Goal: Contribute content

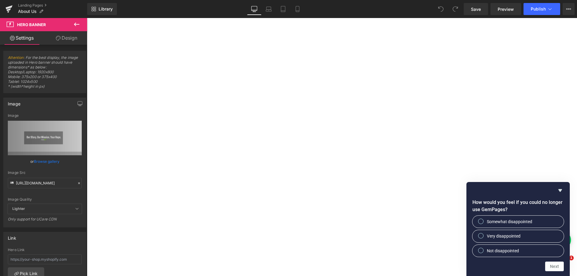
click at [561, 189] on icon "Hide survey" at bounding box center [560, 190] width 7 height 7
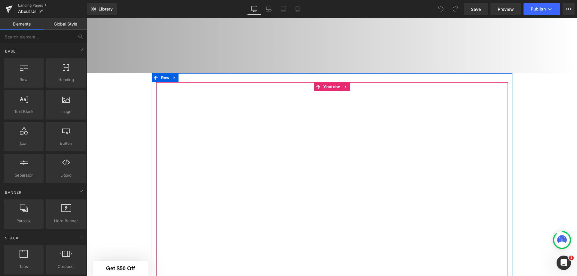
scroll to position [190, 0]
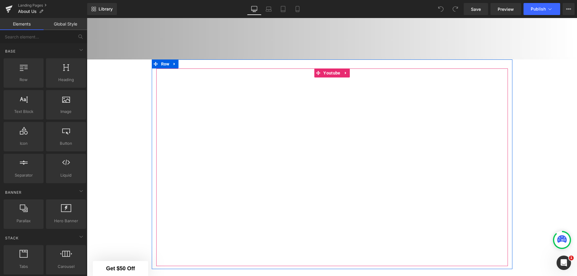
click at [329, 71] on span "Youtube" at bounding box center [332, 73] width 20 height 9
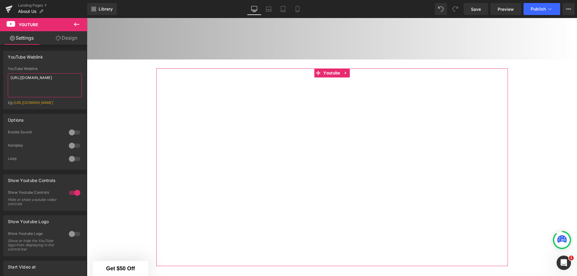
drag, startPoint x: 47, startPoint y: 85, endPoint x: 0, endPoint y: 77, distance: 47.4
click at [0, 77] on div "YouTube Weblink YouTube Weblink https://www.youtube.com/watch?v=OQBlWco72c4 Eg:…" at bounding box center [45, 77] width 90 height 63
type textarea "https://youtu.be/4ylJAiUCaaA"
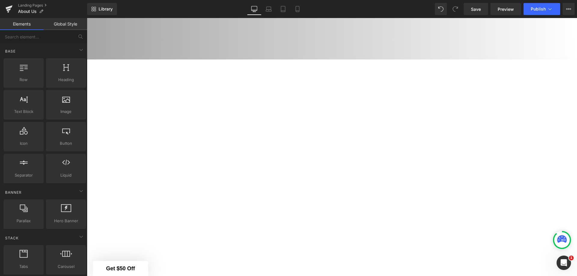
drag, startPoint x: 474, startPoint y: 13, endPoint x: 386, endPoint y: 8, distance: 88.2
click at [474, 13] on link "Save" at bounding box center [476, 9] width 24 height 12
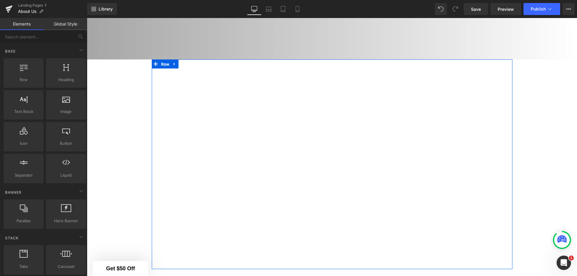
click at [164, 60] on span "Row" at bounding box center [165, 64] width 11 height 9
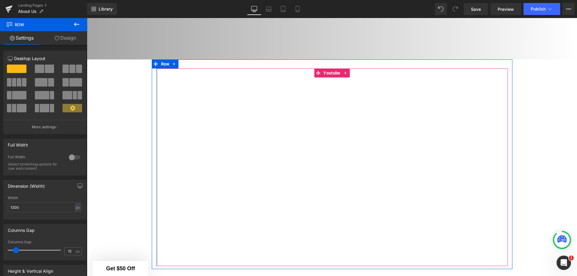
scroll to position [220, 0]
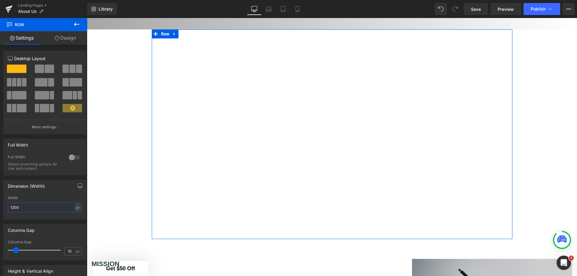
drag, startPoint x: 43, startPoint y: 208, endPoint x: 13, endPoint y: 207, distance: 29.8
click at [13, 207] on input "1200" at bounding box center [45, 208] width 74 height 10
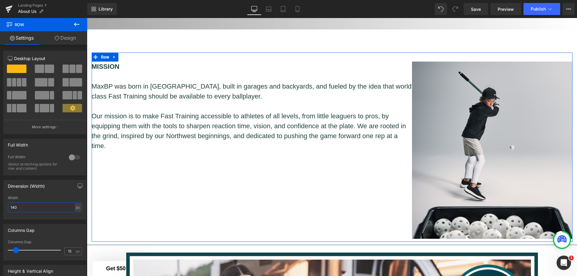
type input "1400"
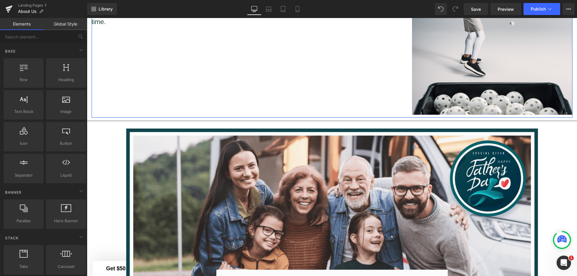
scroll to position [581, 0]
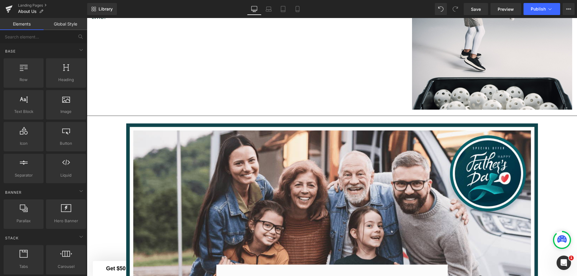
click at [480, 7] on span "Save" at bounding box center [476, 9] width 10 height 6
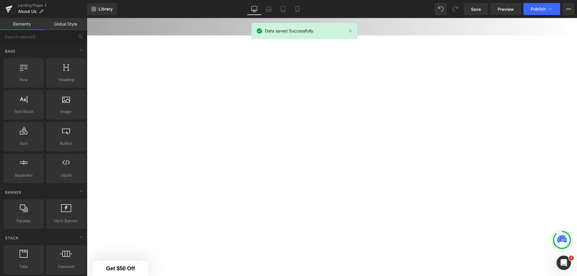
scroll to position [250, 0]
